Goal: Task Accomplishment & Management: Manage account settings

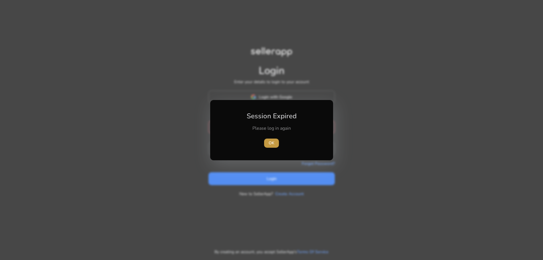
click at [273, 141] on span "OK" at bounding box center [272, 143] width 6 height 6
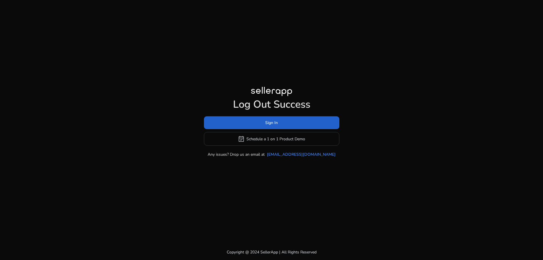
click at [268, 123] on span "Sign In" at bounding box center [271, 123] width 13 height 6
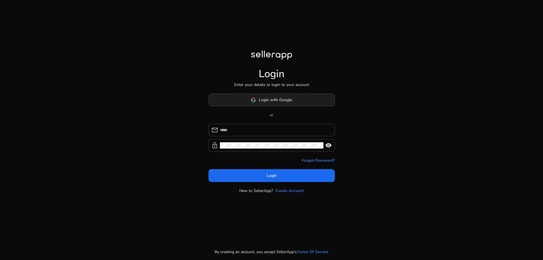
click at [258, 101] on span "Login with Google" at bounding box center [271, 100] width 41 height 6
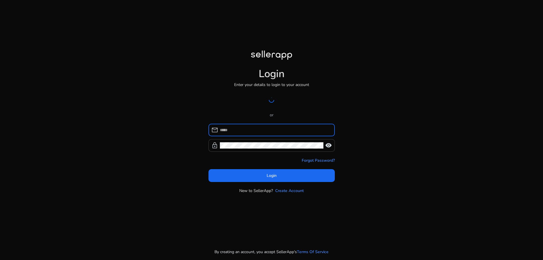
click at [252, 131] on input at bounding box center [275, 130] width 110 height 6
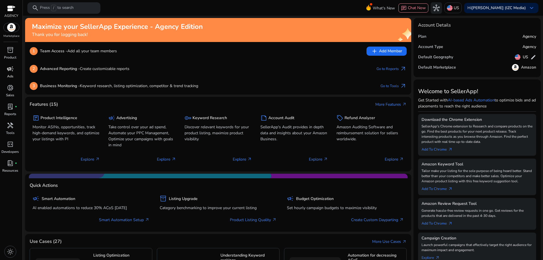
click at [7, 70] on span "campaign" at bounding box center [10, 68] width 7 height 7
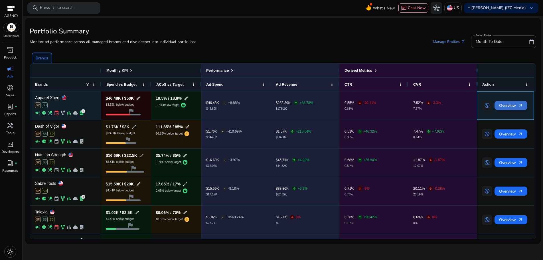
click at [511, 107] on span "Overview arrow_outward" at bounding box center [511, 106] width 24 height 12
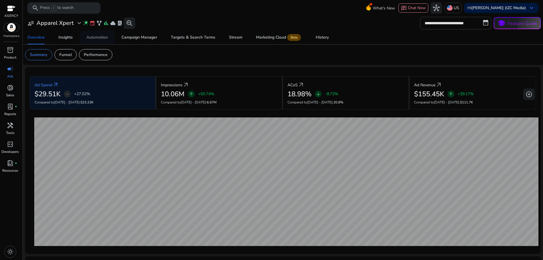
click at [100, 40] on span "Automation" at bounding box center [96, 38] width 21 height 14
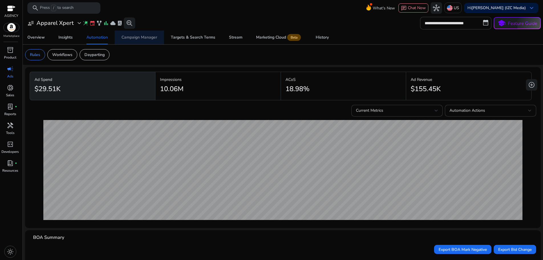
click at [153, 38] on div "Campaign Manager" at bounding box center [140, 37] width 36 height 4
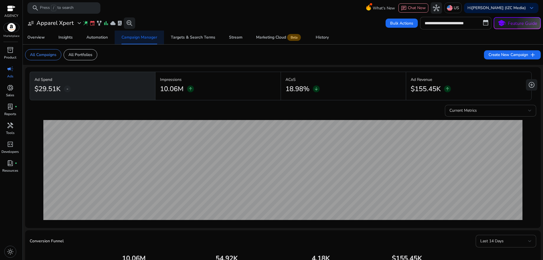
click at [153, 38] on div "Campaign Manager" at bounding box center [140, 37] width 36 height 4
click at [319, 34] on span "History" at bounding box center [322, 38] width 13 height 14
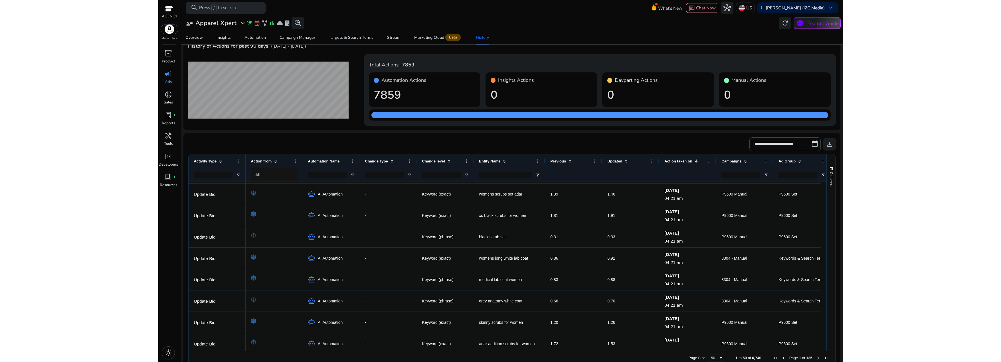
scroll to position [876, 0]
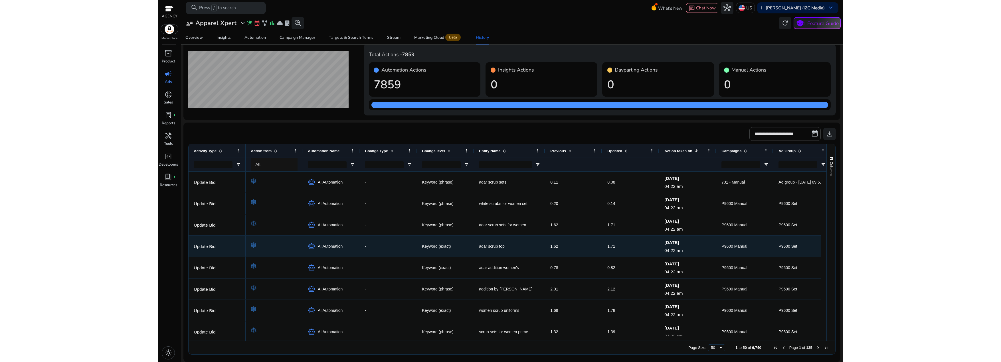
drag, startPoint x: 604, startPoint y: 289, endPoint x: 600, endPoint y: 240, distance: 49.3
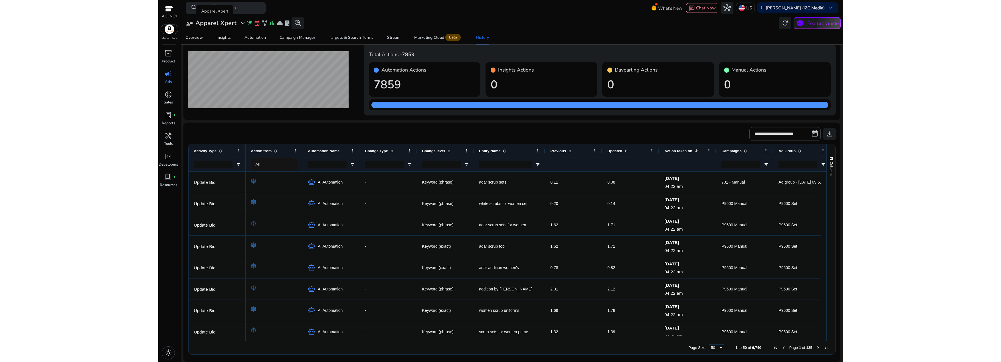
click at [219, 24] on h3 "Apparel Xpert" at bounding box center [215, 22] width 41 height 7
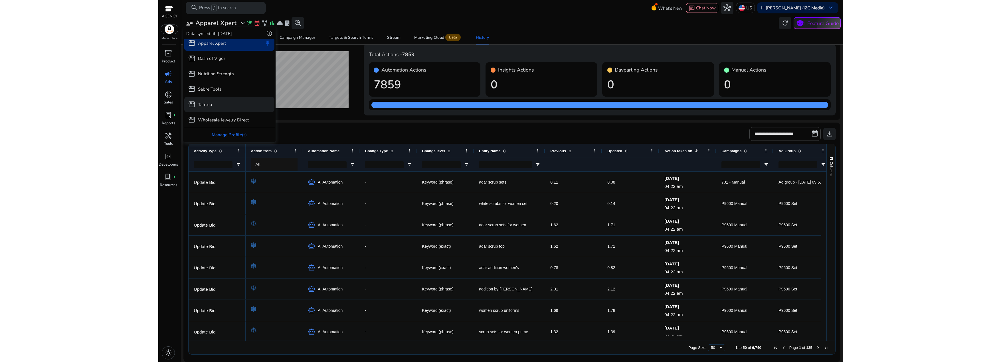
click at [225, 103] on div "storefront Talexia" at bounding box center [229, 104] width 90 height 15
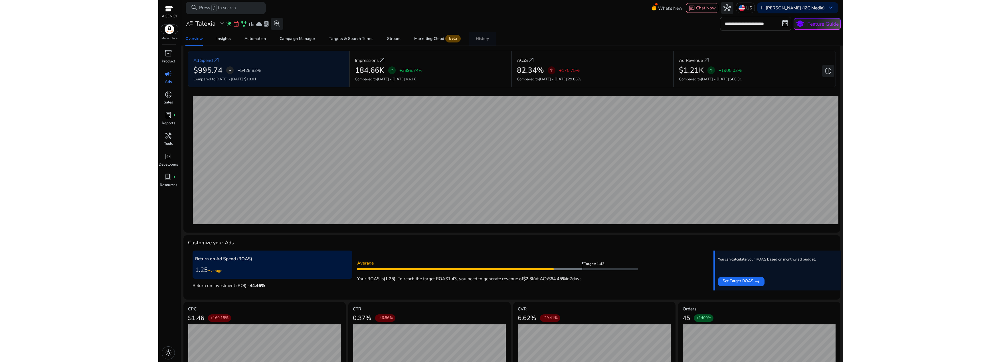
click at [478, 39] on div "History" at bounding box center [482, 39] width 13 height 4
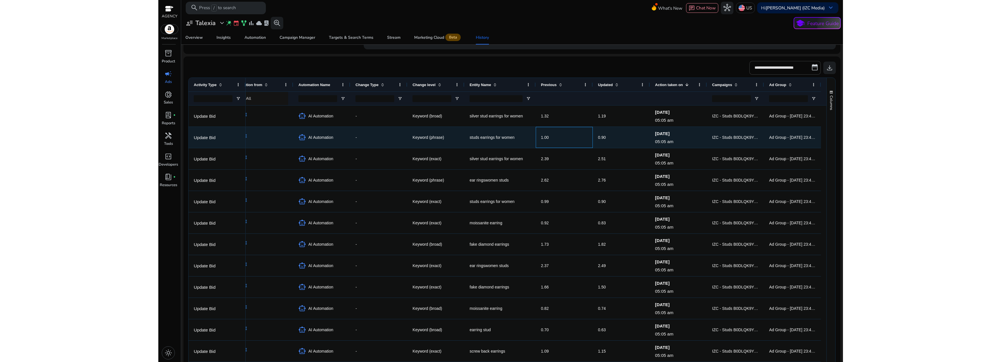
drag, startPoint x: 579, startPoint y: 134, endPoint x: 640, endPoint y: 137, distance: 60.8
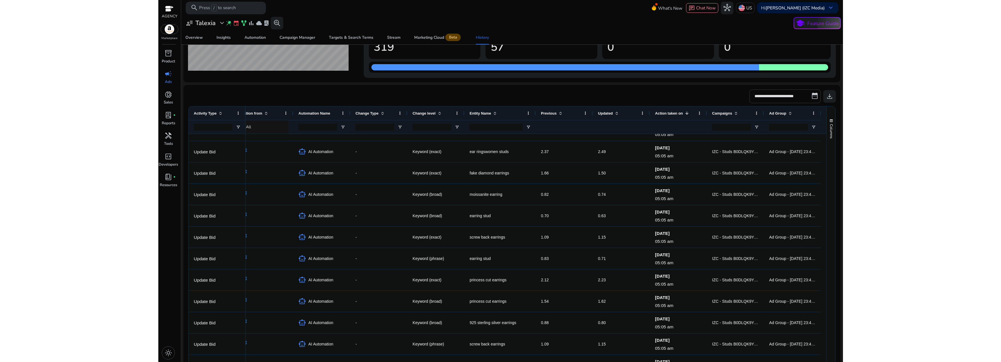
click at [543, 95] on input "**********" at bounding box center [784, 97] width 71 height 14
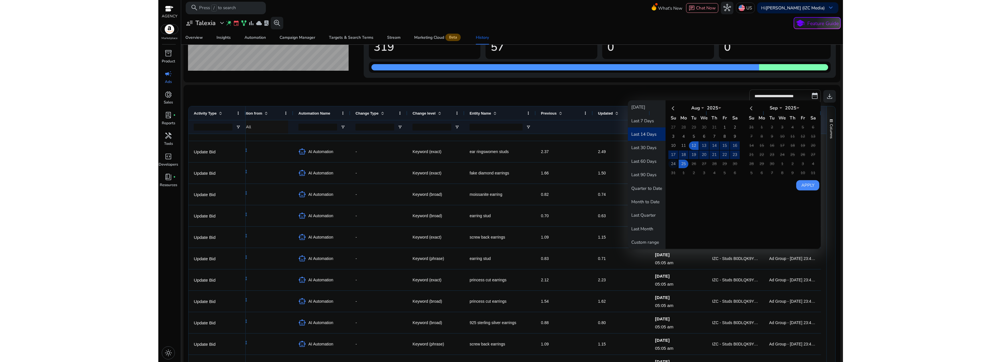
click at [543, 163] on td "24" at bounding box center [673, 164] width 10 height 9
click at [543, 164] on td "25" at bounding box center [684, 164] width 10 height 9
click at [543, 186] on button "Apply" at bounding box center [807, 185] width 23 height 10
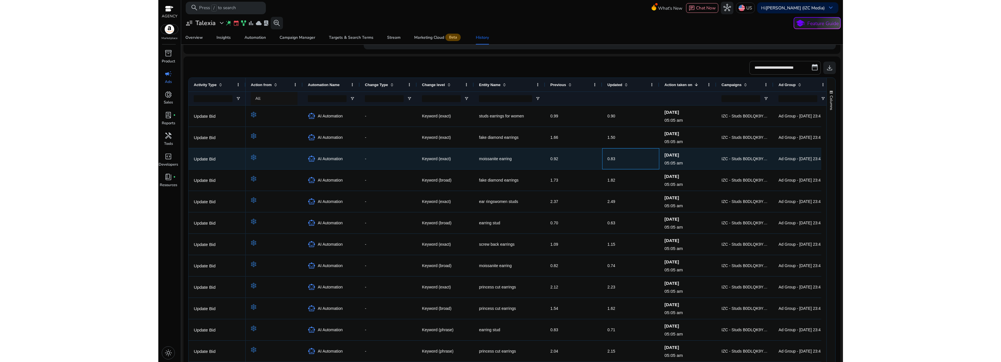
drag, startPoint x: 632, startPoint y: 161, endPoint x: 585, endPoint y: 162, distance: 47.1
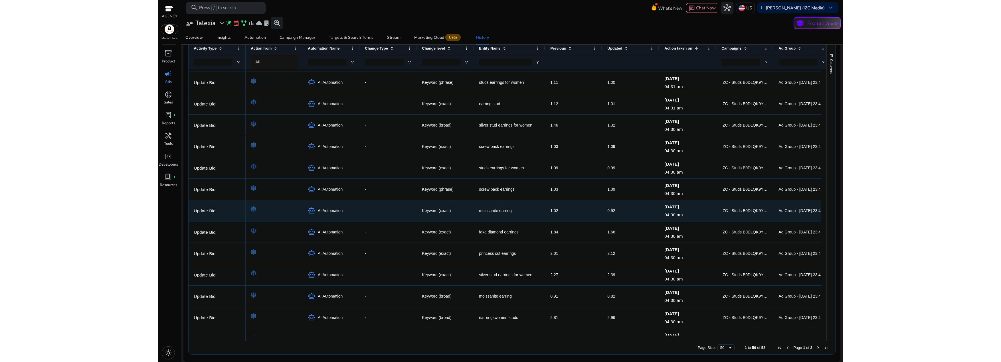
scroll to position [518, 0]
